Goal: Task Accomplishment & Management: Complete application form

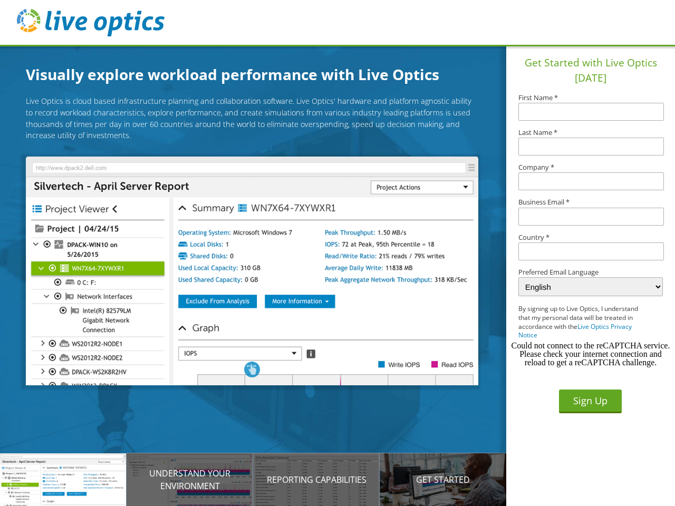
click at [260, 273] on img at bounding box center [252, 271] width 452 height 229
click at [63, 480] on p "Introducing Live Optics" at bounding box center [63, 479] width 127 height 13
click at [190, 480] on p "Understand your environment" at bounding box center [190, 479] width 127 height 25
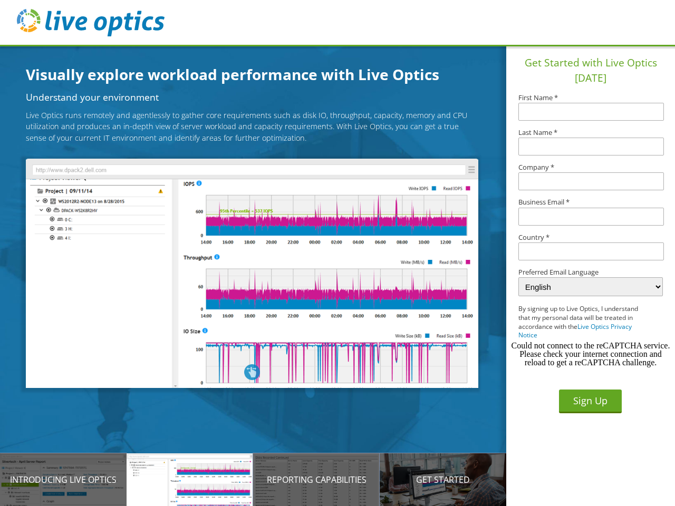
click at [316, 480] on p "Reporting Capabilities" at bounding box center [316, 479] width 127 height 13
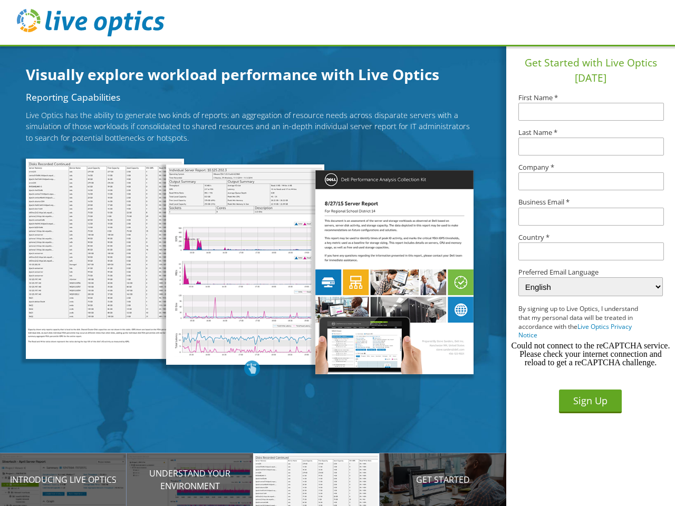
click at [443, 480] on p "Get Started" at bounding box center [443, 479] width 127 height 13
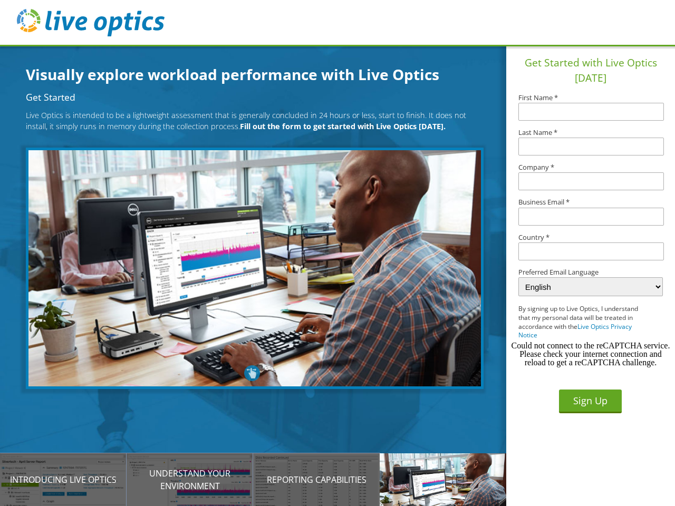
click at [591, 251] on input "text" at bounding box center [590, 251] width 145 height 18
click at [590, 401] on button "Sign Up" at bounding box center [590, 402] width 63 height 24
click at [590, 354] on div "Could not connect to the reCAPTCHA service. Please check your internet connecti…" at bounding box center [590, 354] width 160 height 25
